Goal: Communication & Community: Answer question/provide support

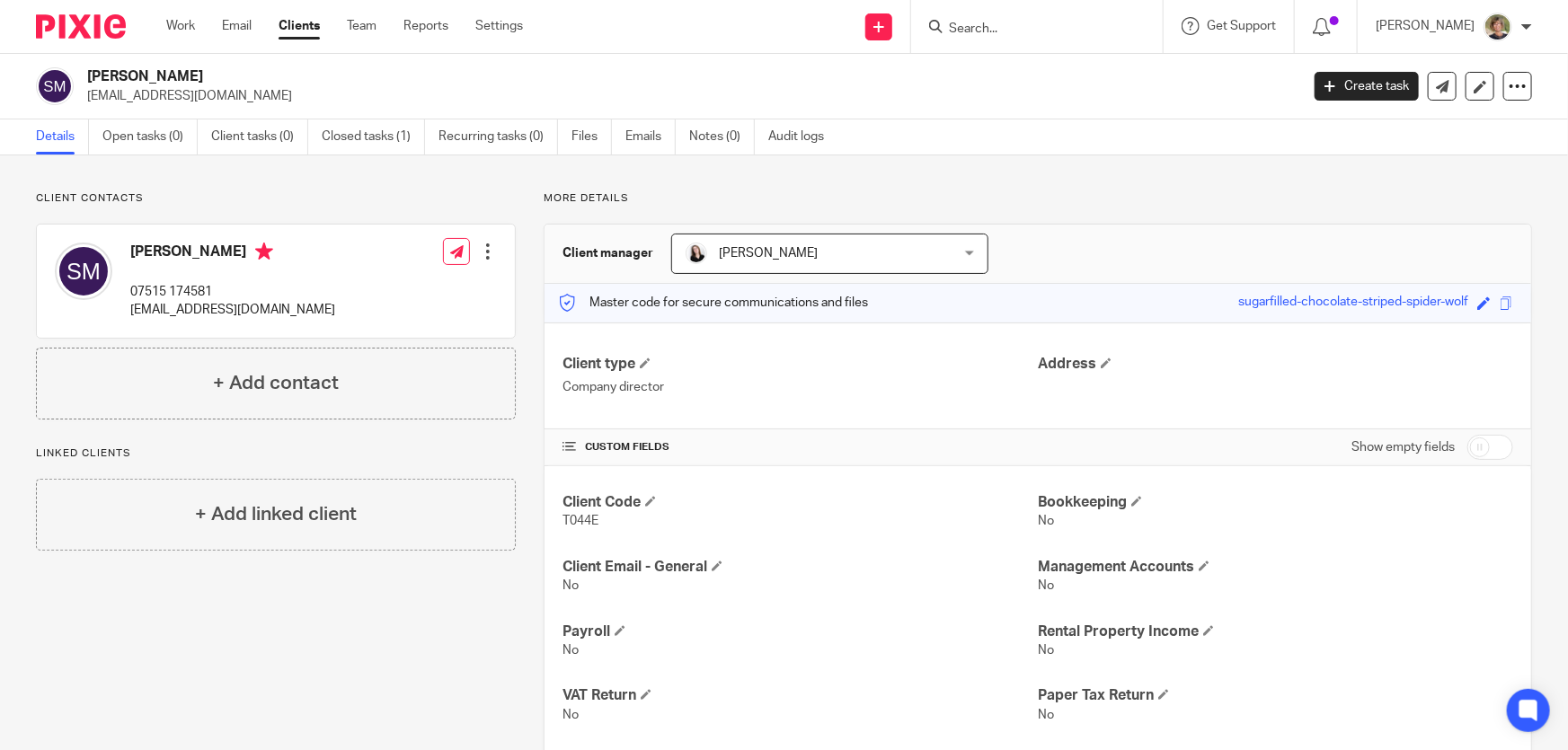
click at [1013, 24] on input "Search" at bounding box center [1028, 30] width 162 height 16
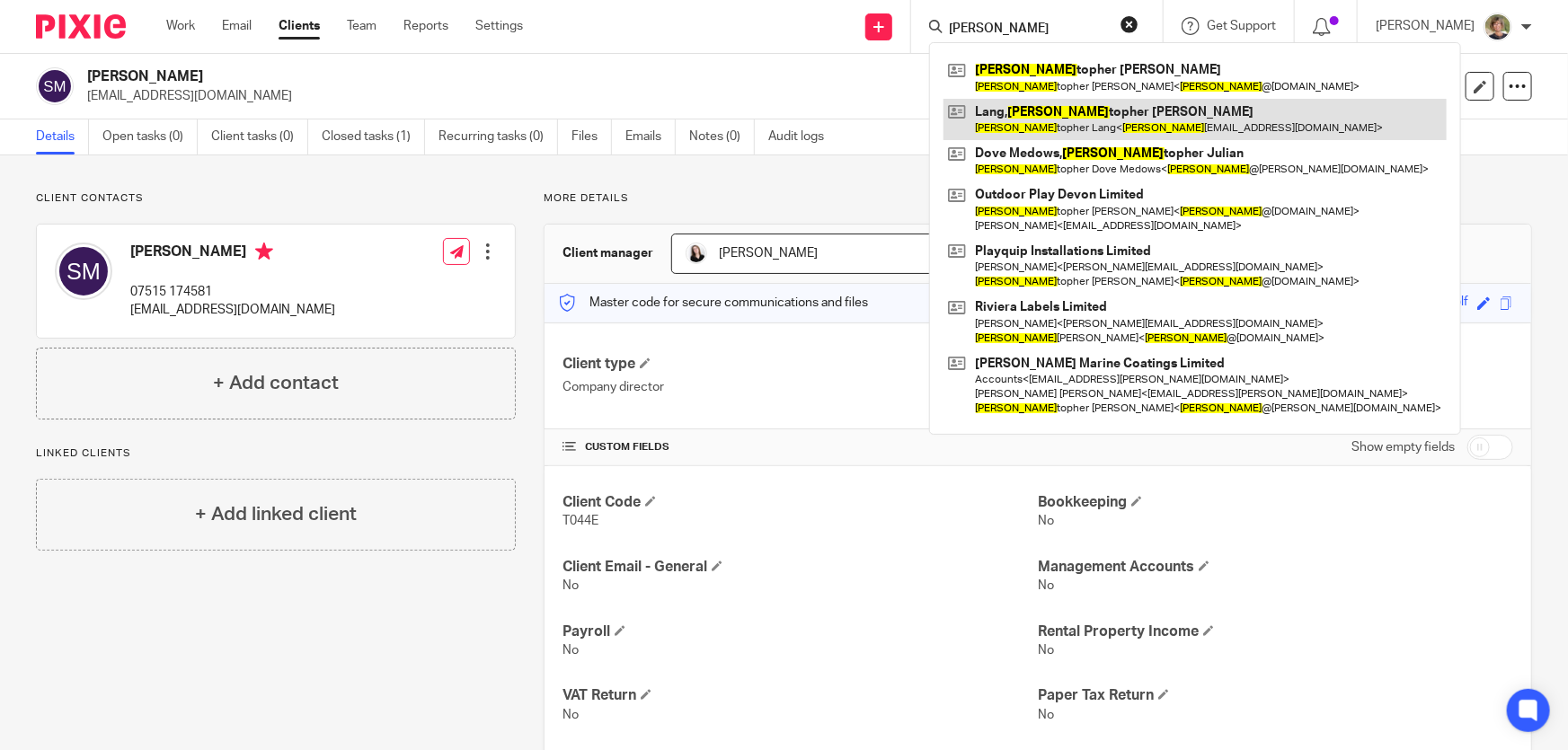
type input "chris"
click at [1028, 120] on link at bounding box center [1195, 119] width 503 height 41
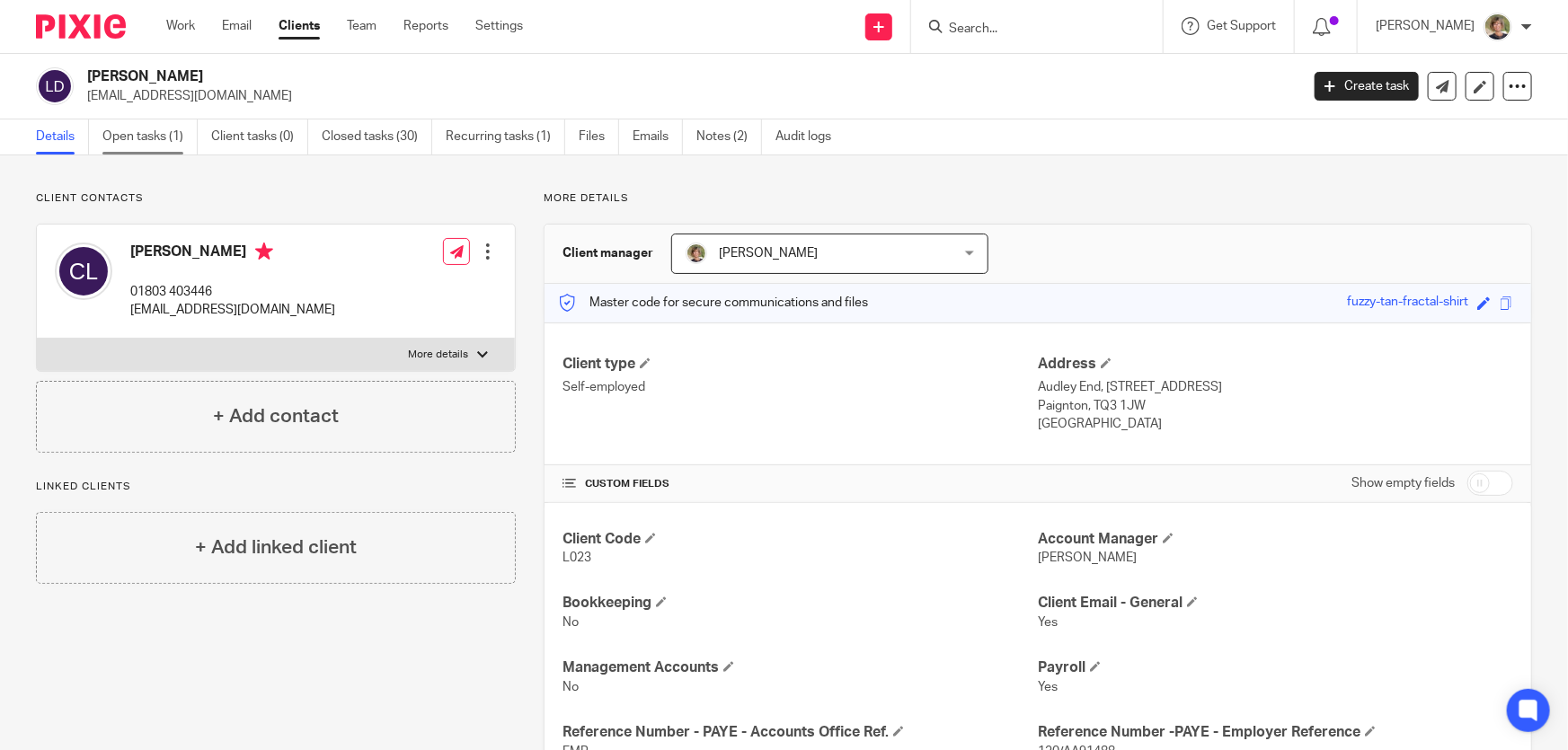
click at [128, 127] on link "Open tasks (1)" at bounding box center [149, 137] width 96 height 35
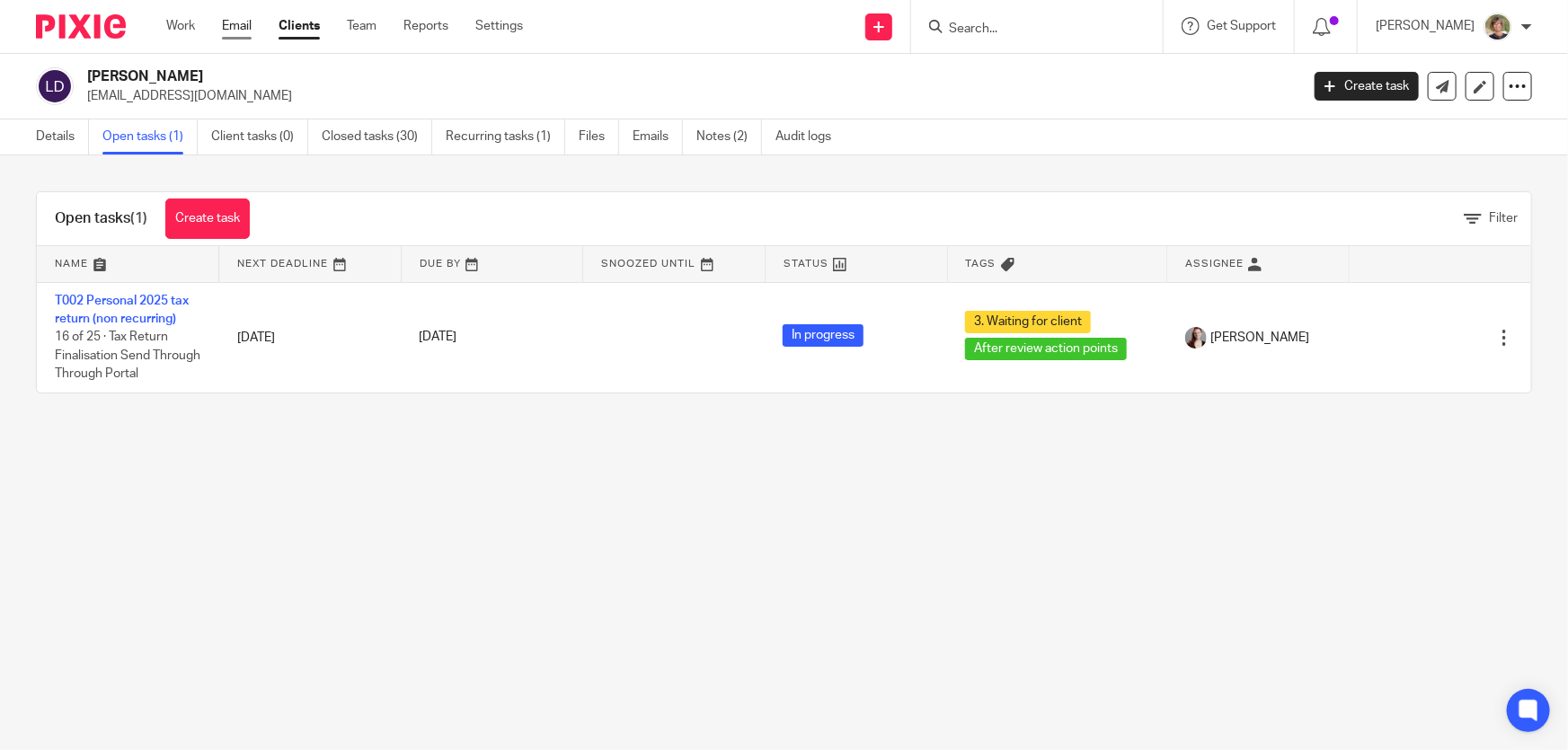
click at [242, 24] on link "Email" at bounding box center [237, 26] width 30 height 18
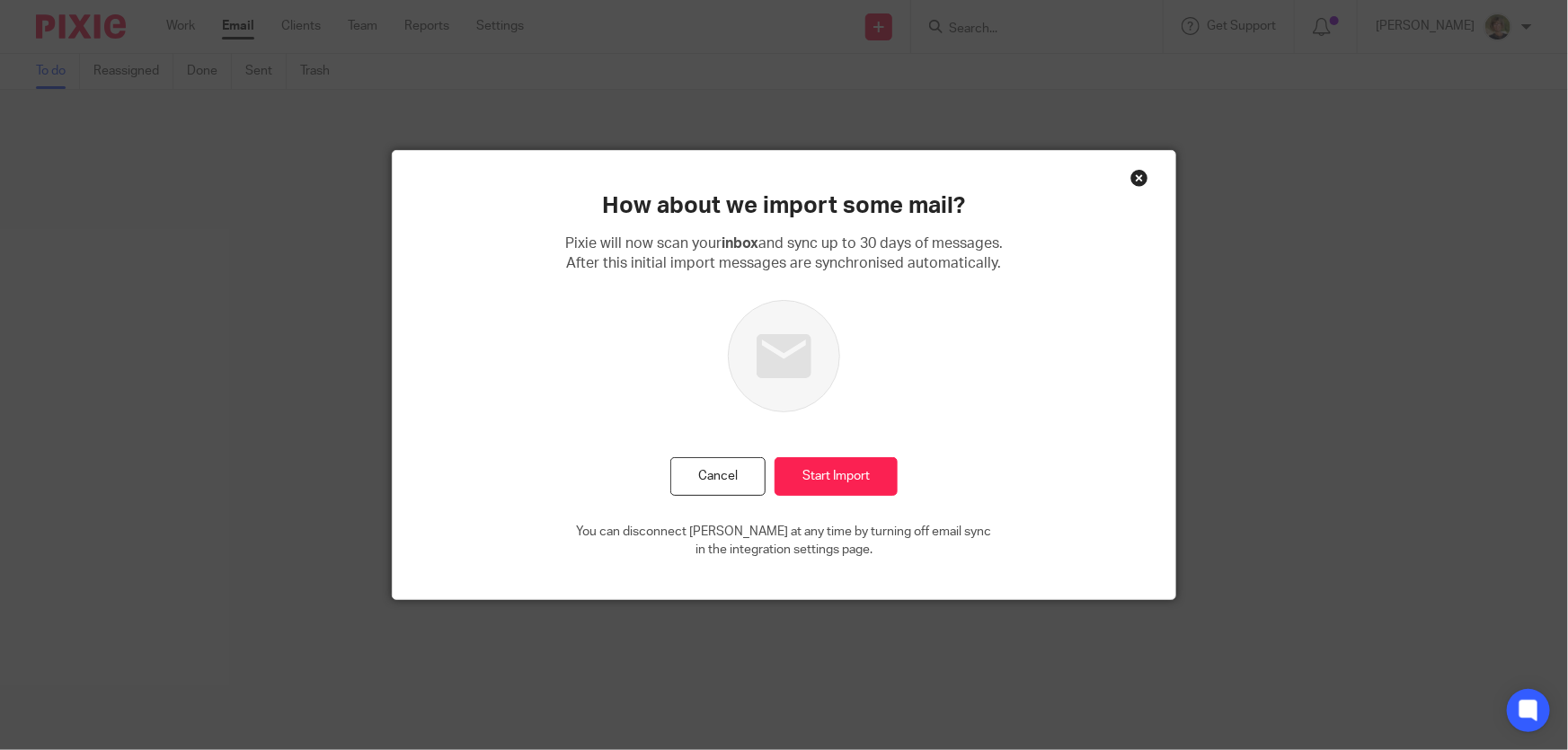
click at [1136, 176] on div "Close this dialog window" at bounding box center [1139, 177] width 18 height 18
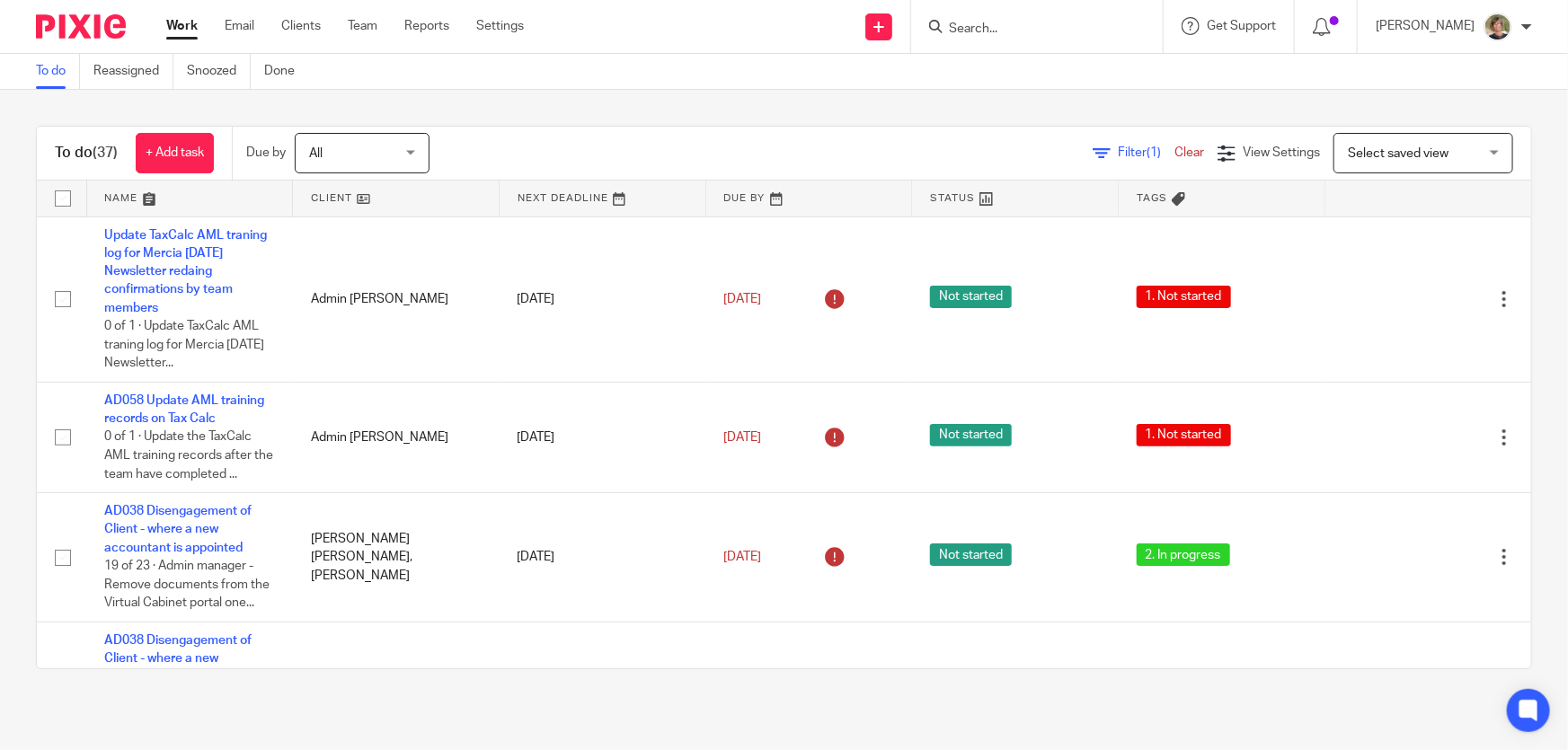
click at [1050, 18] on form at bounding box center [1043, 26] width 191 height 23
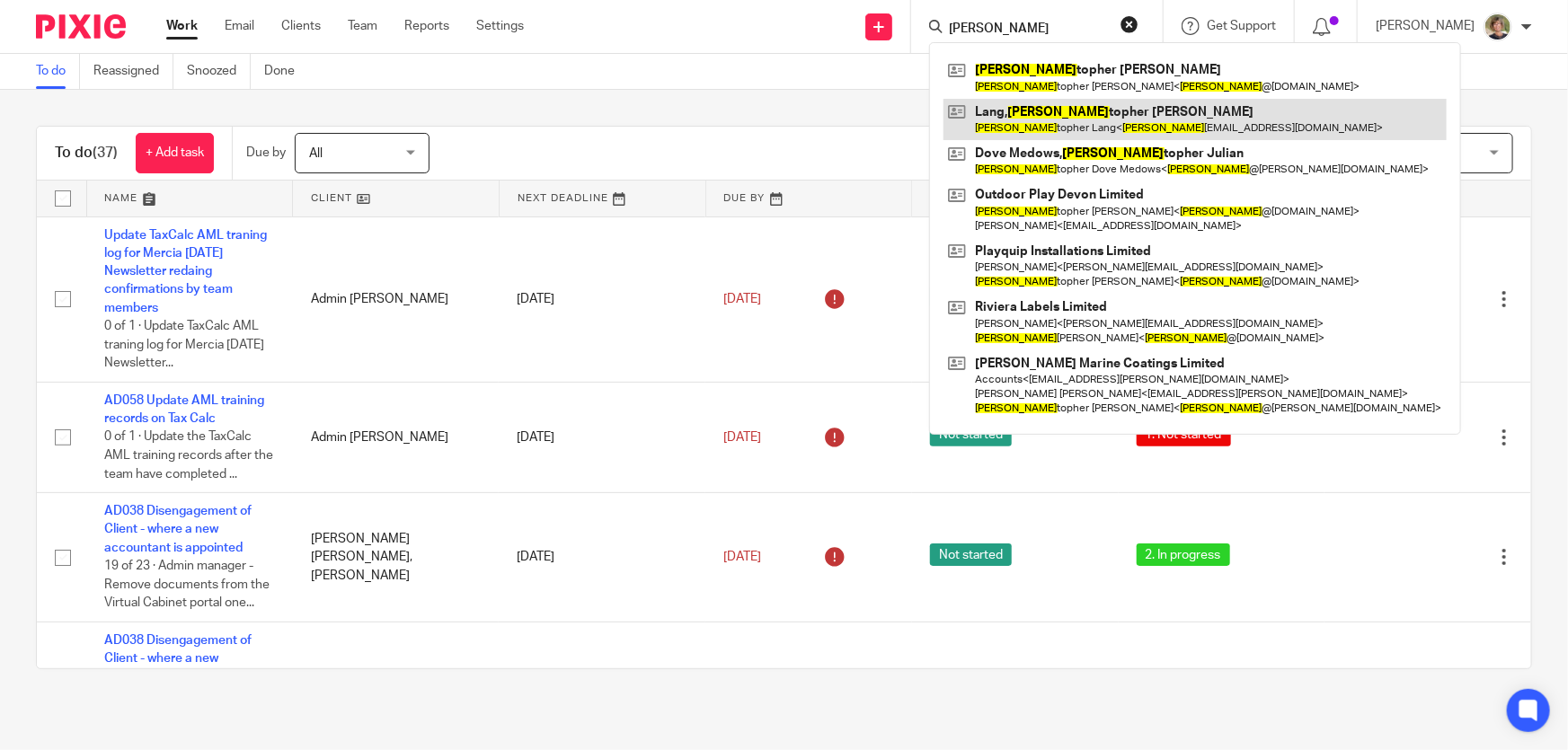
type input "[PERSON_NAME]"
click at [1075, 115] on link at bounding box center [1195, 119] width 503 height 41
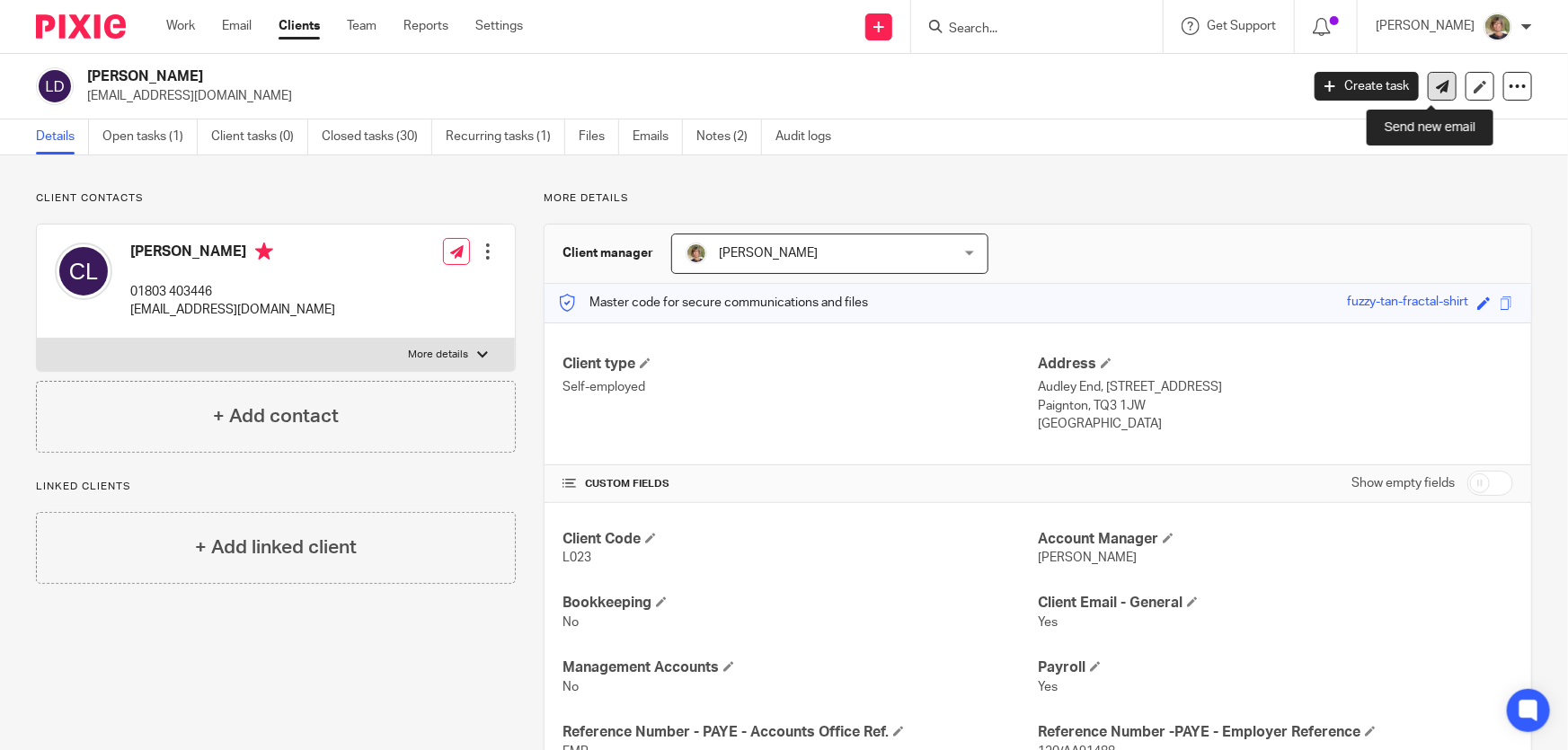
click at [1436, 86] on icon at bounding box center [1442, 86] width 14 height 14
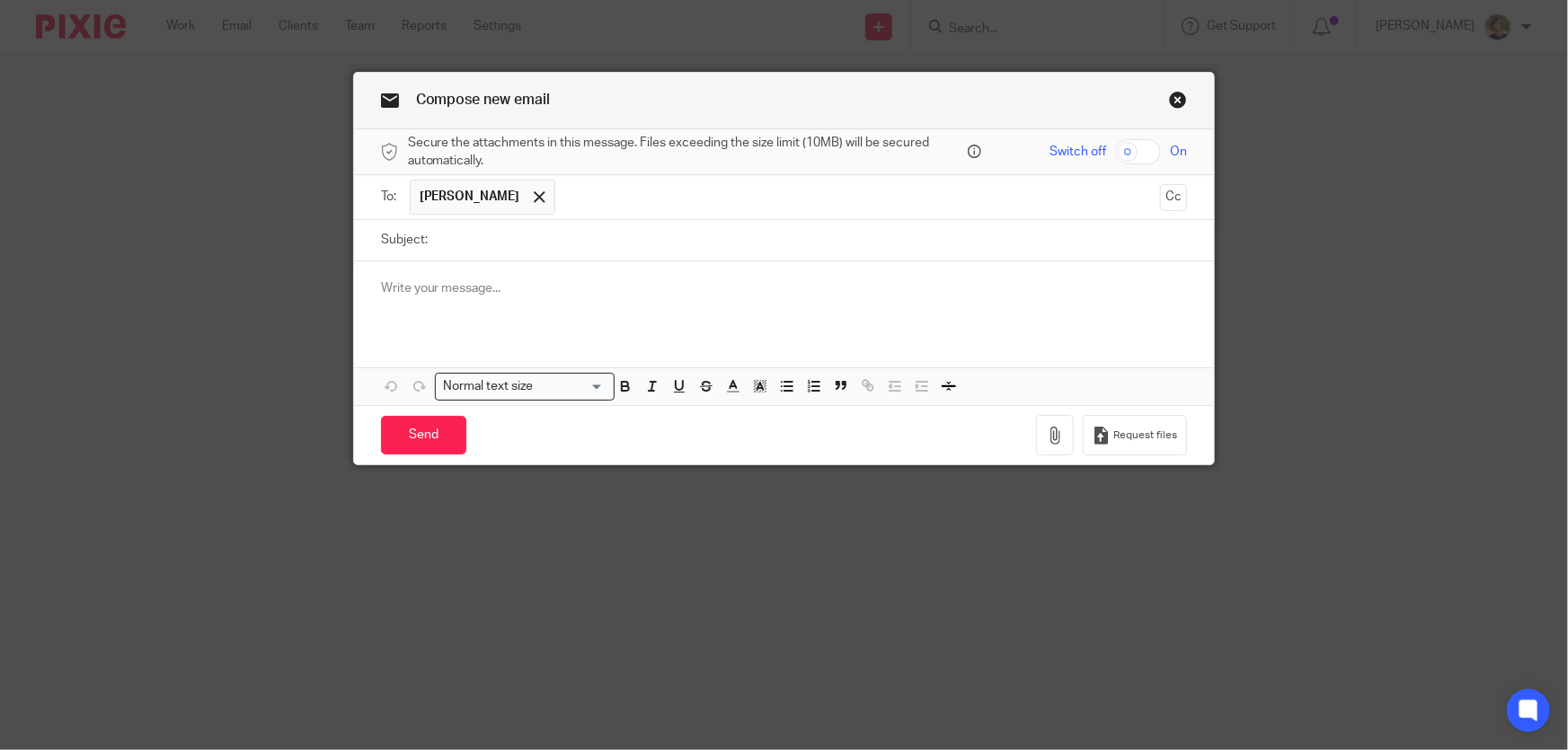
click at [454, 240] on input "Subject:" at bounding box center [811, 240] width 751 height 40
type input "Accounts for the year ending [DATE]"
click at [476, 276] on div at bounding box center [784, 296] width 860 height 70
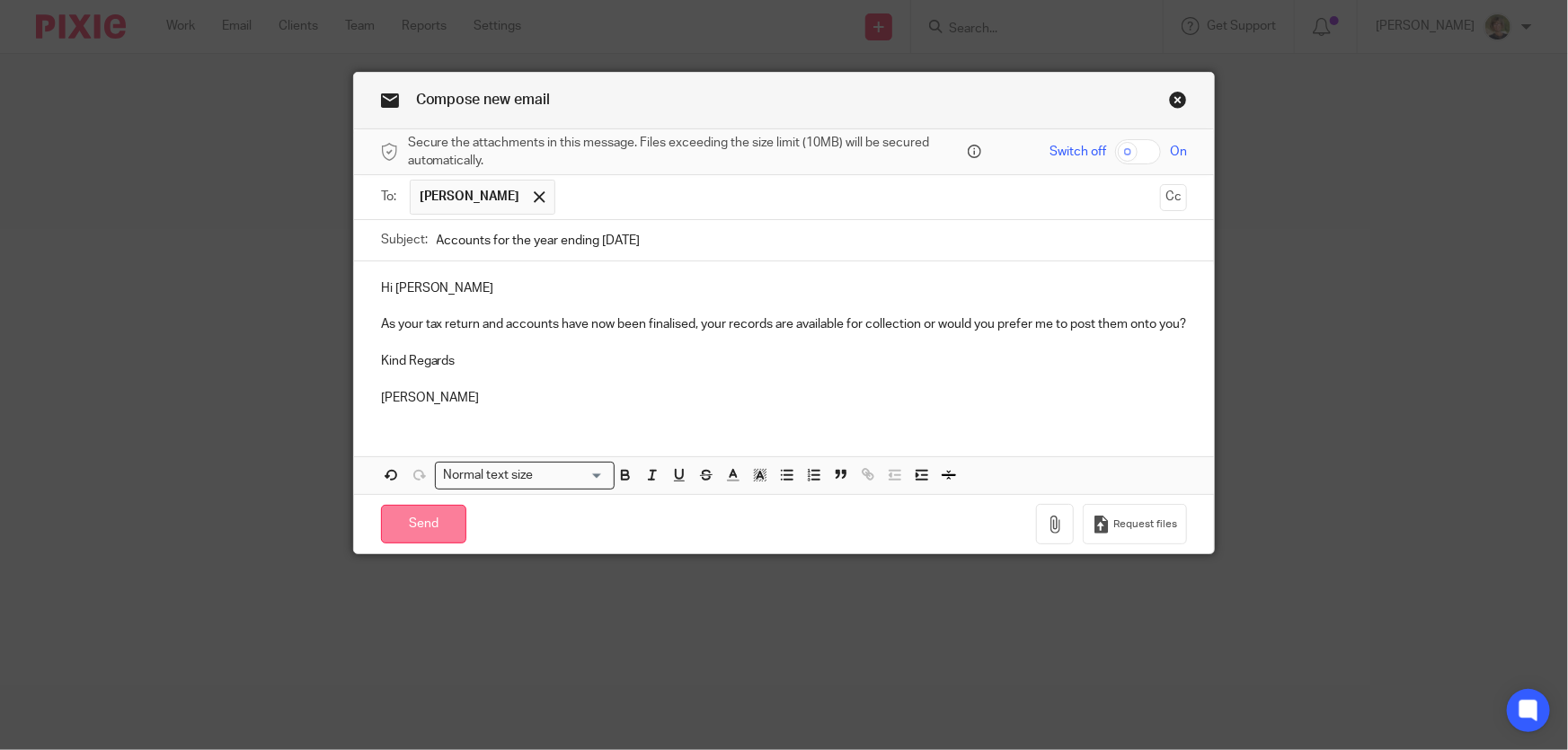
click at [410, 540] on input "Send" at bounding box center [423, 523] width 86 height 38
